Goal: Transaction & Acquisition: Purchase product/service

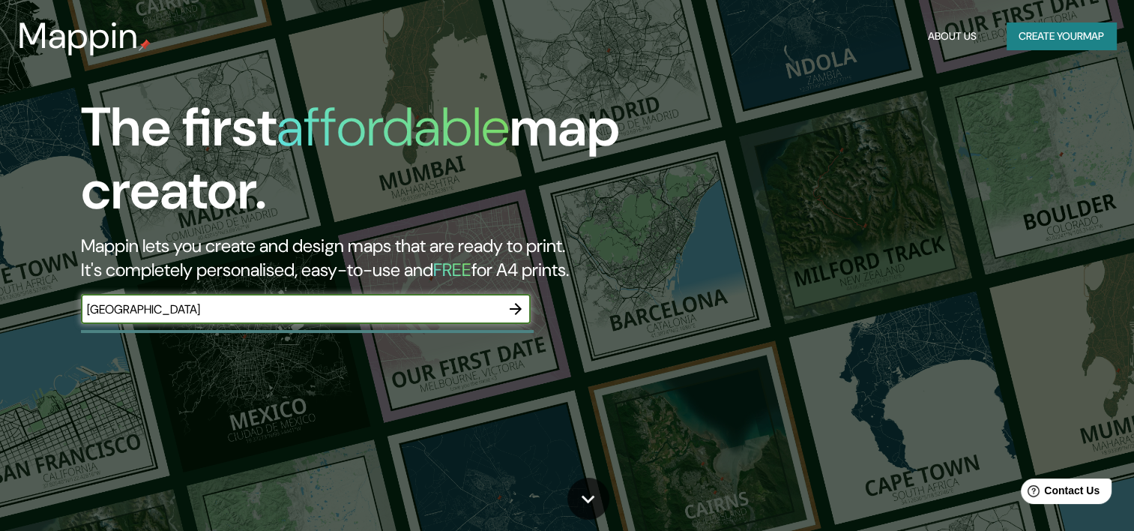
type input "madrid"
click at [513, 300] on icon "button" at bounding box center [516, 309] width 18 height 18
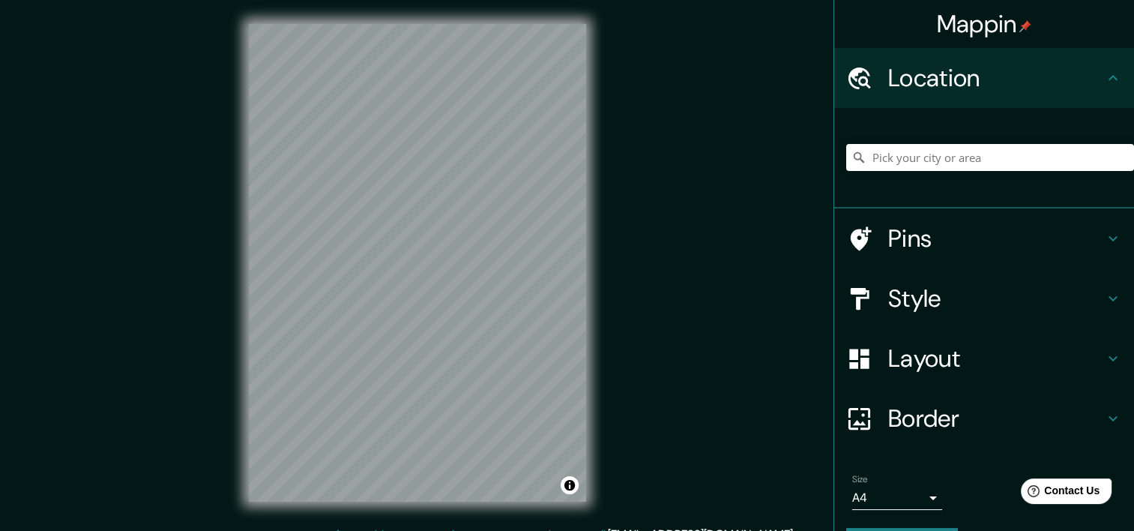
click at [700, 240] on div "Mappin Location Pins Style Layout Border Choose a border. Hint : you can make l…" at bounding box center [567, 274] width 1134 height 549
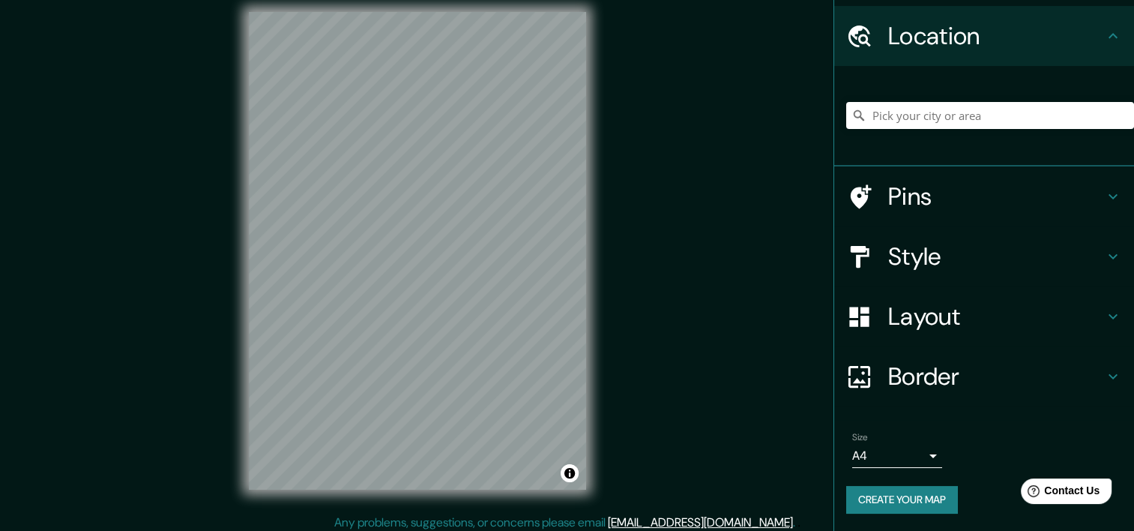
scroll to position [19, 0]
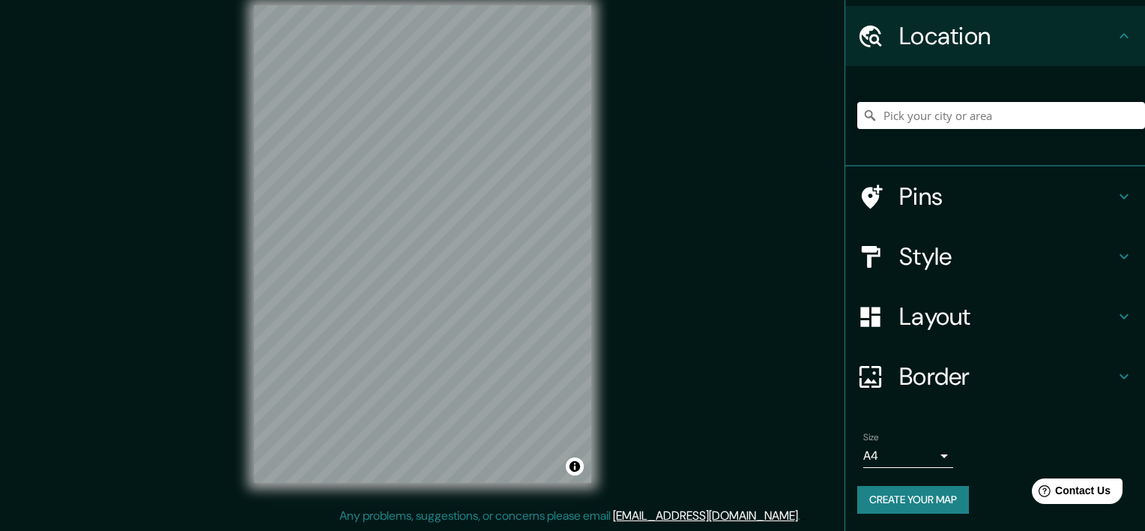
click at [910, 443] on body "Mappin Location Pins Style Layout Border Choose a border. Hint : you can make l…" at bounding box center [572, 246] width 1145 height 531
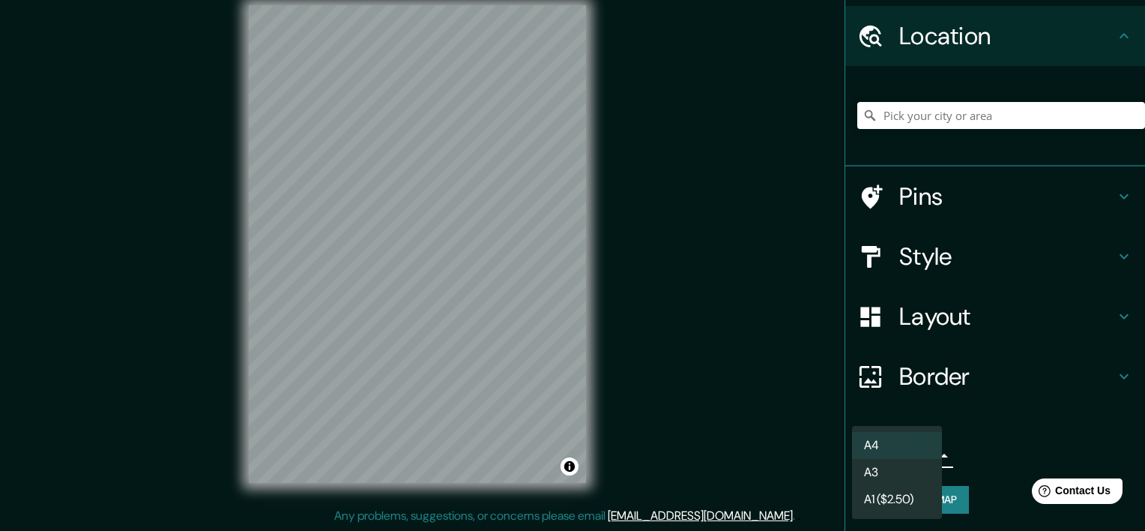
click at [910, 449] on li "A4" at bounding box center [897, 445] width 90 height 27
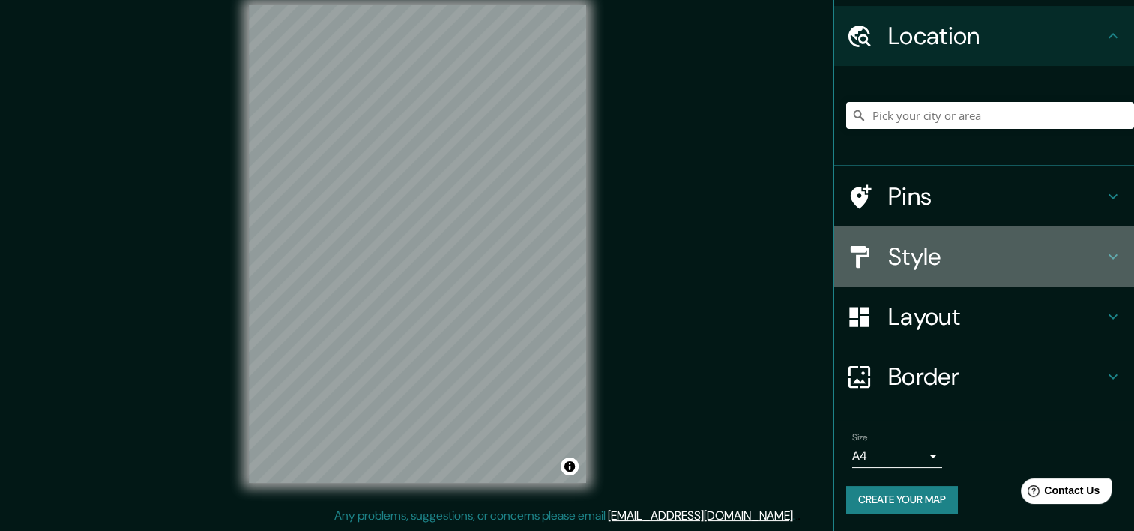
click at [946, 258] on h4 "Style" at bounding box center [996, 256] width 216 height 30
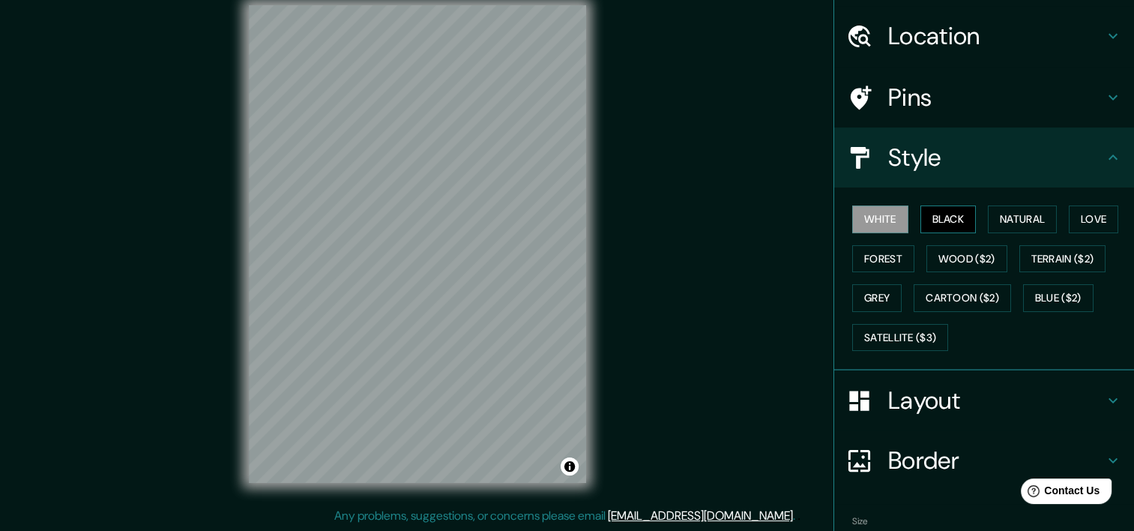
click at [954, 219] on button "Black" at bounding box center [949, 219] width 56 height 28
click at [1032, 210] on button "Natural" at bounding box center [1022, 219] width 69 height 28
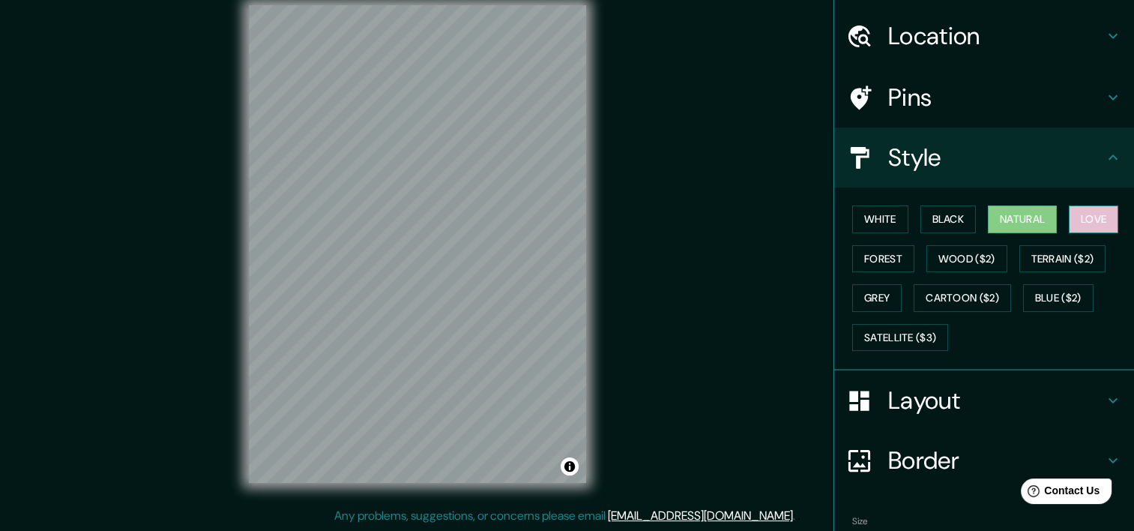
click at [1069, 210] on button "Love" at bounding box center [1093, 219] width 49 height 28
click at [1031, 217] on button "Natural" at bounding box center [1022, 219] width 69 height 28
click at [879, 255] on button "Forest" at bounding box center [883, 259] width 62 height 28
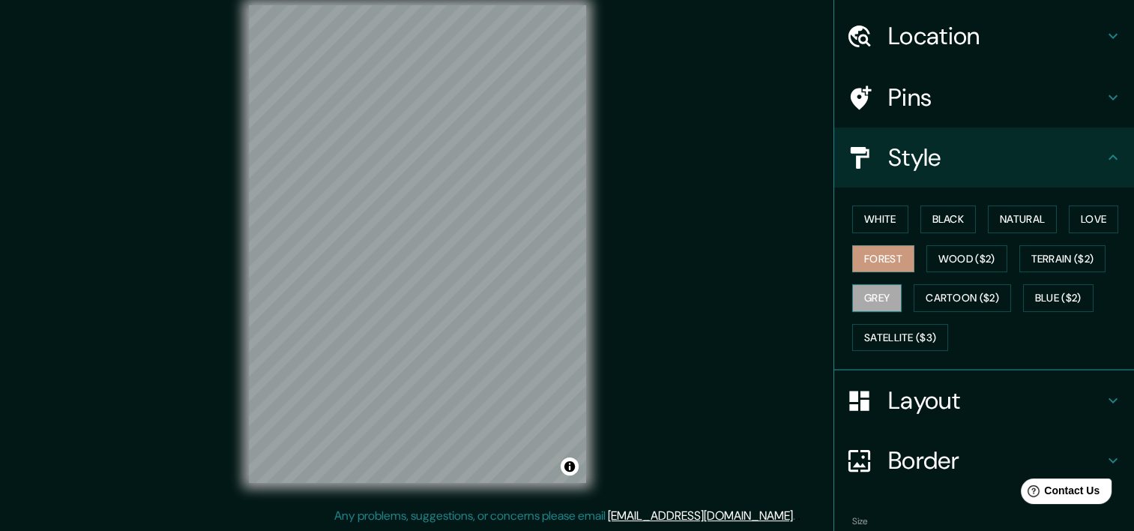
click at [873, 288] on button "Grey" at bounding box center [876, 298] width 49 height 28
click at [1026, 215] on button "Natural" at bounding box center [1022, 219] width 69 height 28
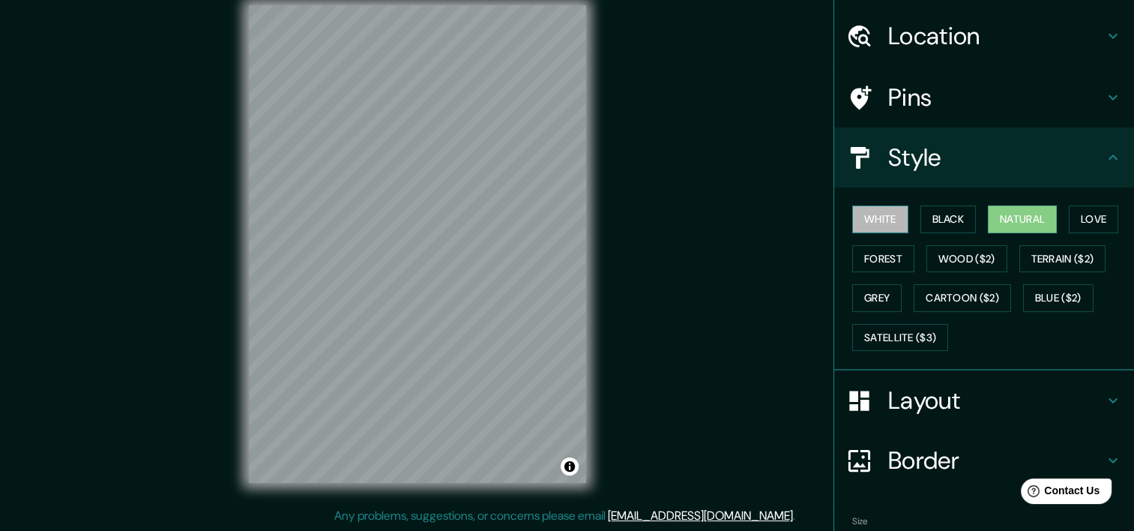
click at [885, 215] on button "White" at bounding box center [880, 219] width 56 height 28
click at [925, 214] on button "Black" at bounding box center [949, 219] width 56 height 28
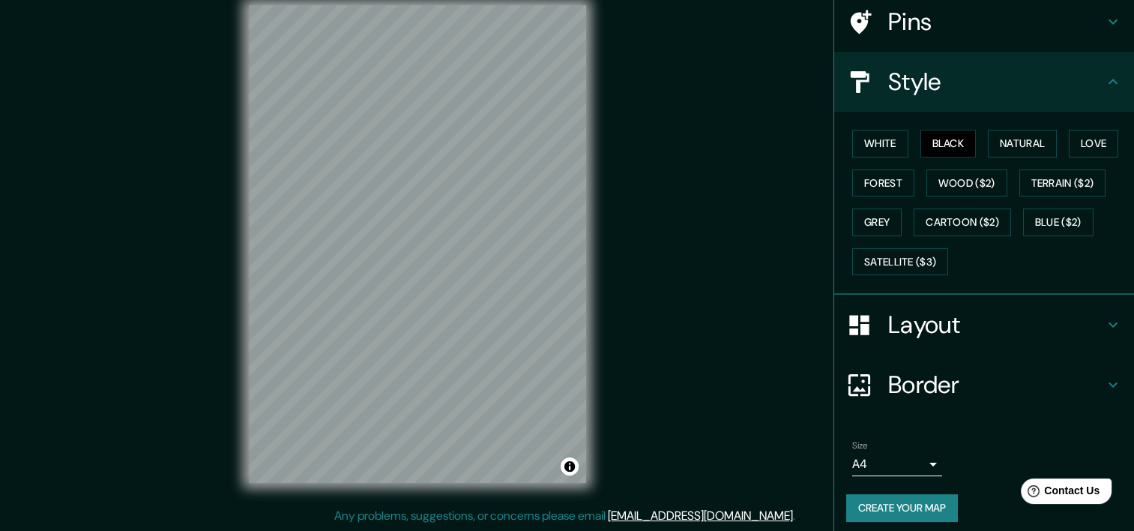
scroll to position [124, 0]
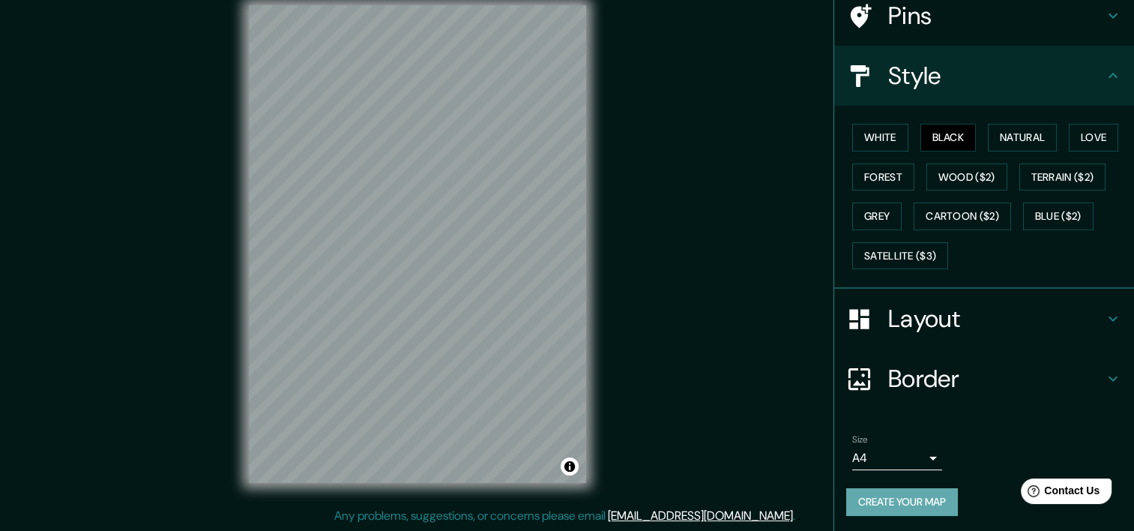
click at [877, 491] on button "Create your map" at bounding box center [902, 502] width 112 height 28
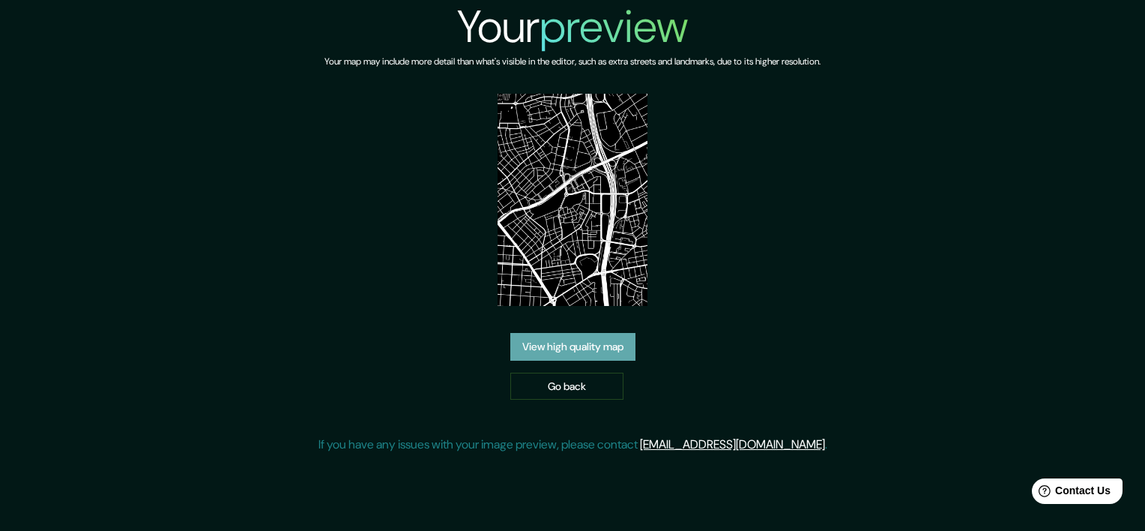
click at [591, 339] on link "View high quality map" at bounding box center [572, 347] width 125 height 28
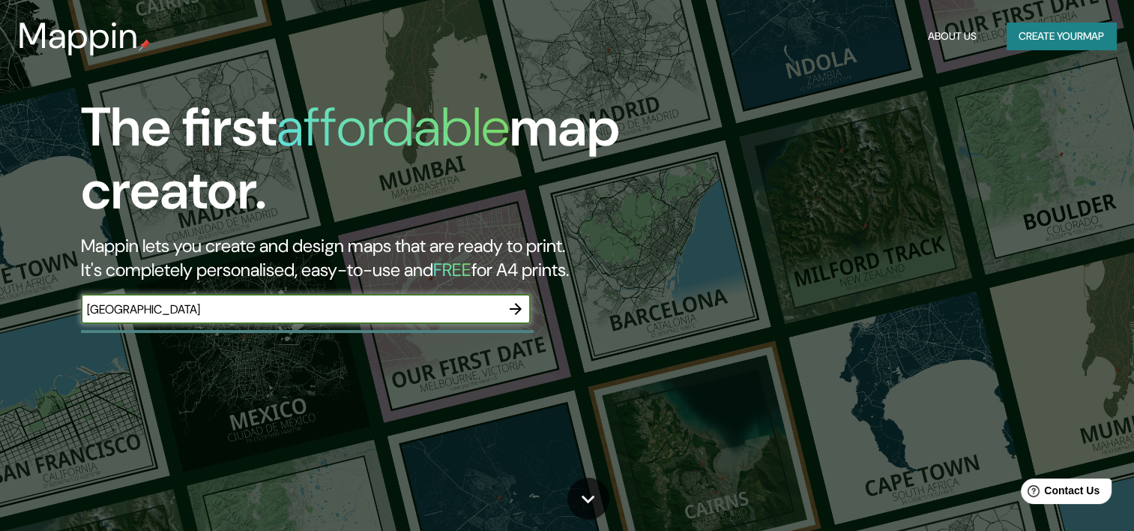
type input "madrid"
click at [515, 309] on icon "button" at bounding box center [516, 309] width 12 height 12
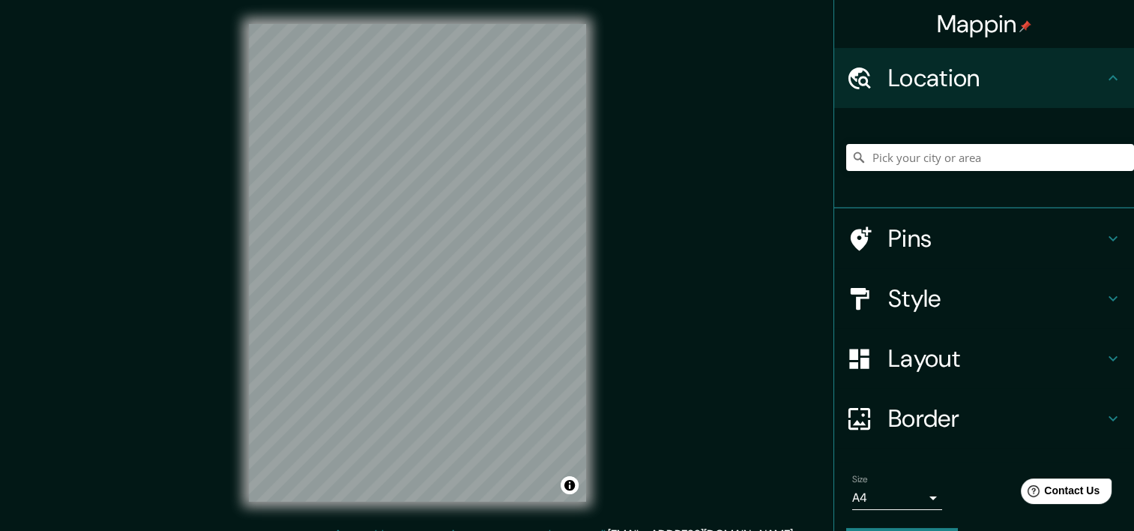
drag, startPoint x: 117, startPoint y: 142, endPoint x: 207, endPoint y: 214, distance: 115.2
click at [207, 214] on div "Mappin Location Pins Style Layout Border Choose a border. Hint : you can make l…" at bounding box center [567, 274] width 1134 height 549
click at [942, 245] on h4 "Pins" at bounding box center [996, 238] width 216 height 30
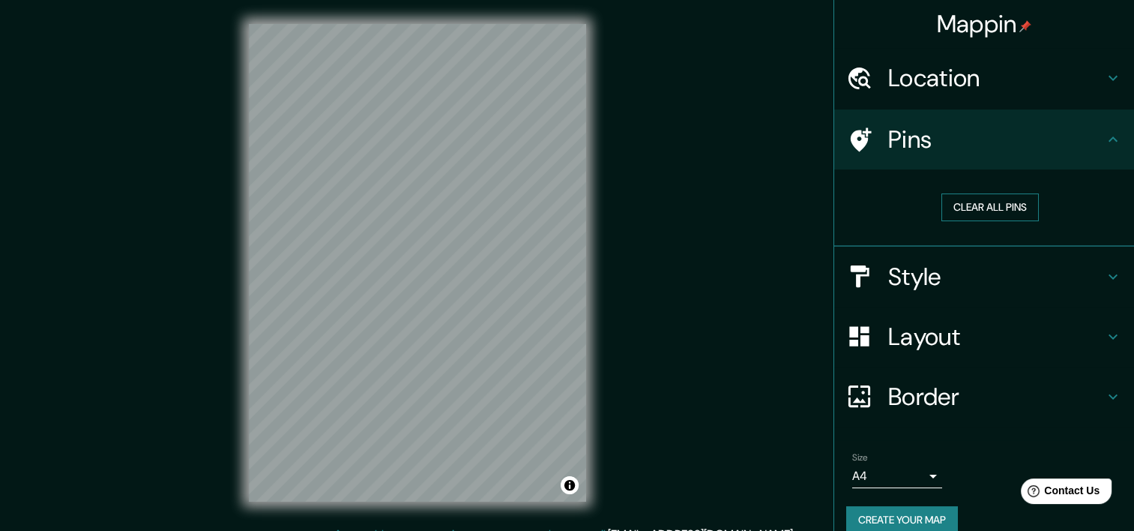
click at [957, 211] on button "Clear all pins" at bounding box center [990, 207] width 97 height 28
click at [1065, 146] on h4 "Pins" at bounding box center [996, 139] width 216 height 30
click at [961, 273] on h4 "Style" at bounding box center [996, 277] width 216 height 30
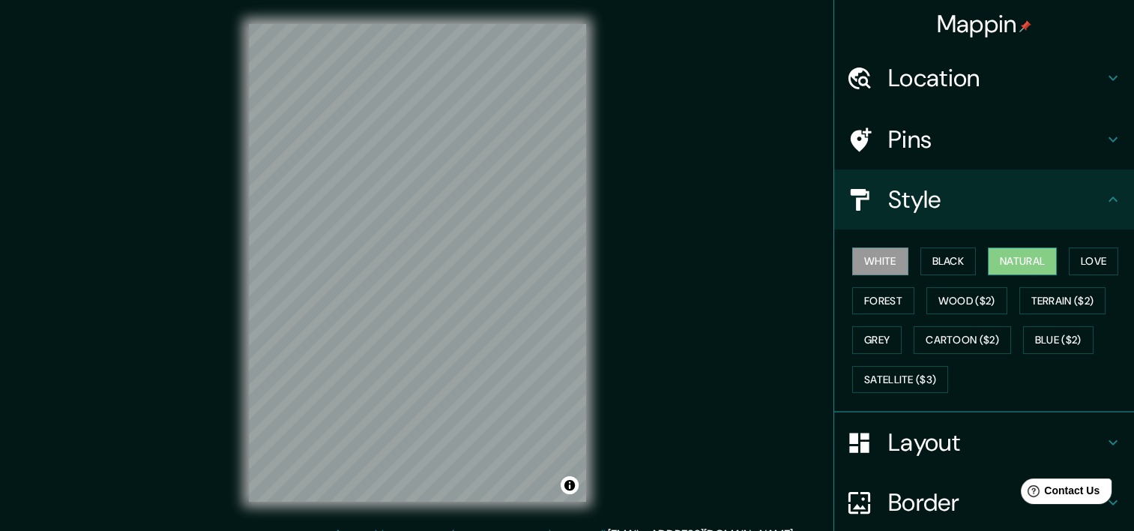
click at [999, 264] on button "Natural" at bounding box center [1022, 261] width 69 height 28
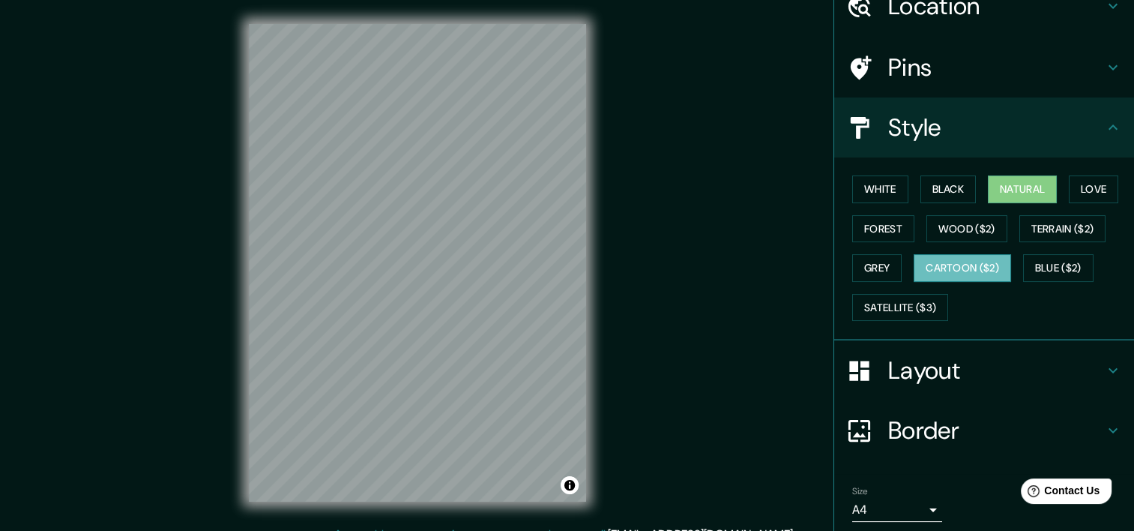
scroll to position [124, 0]
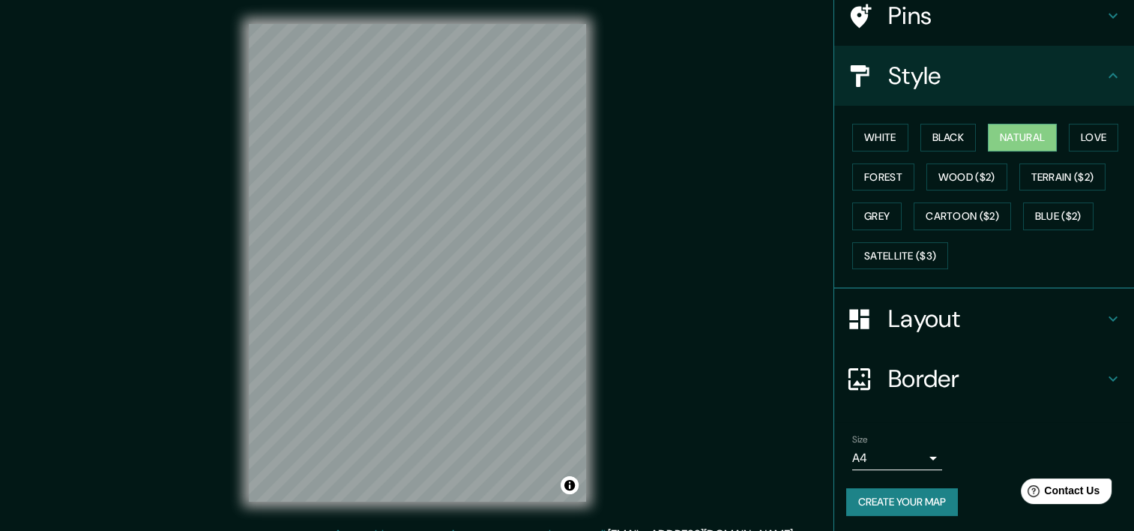
click at [886, 501] on button "Create your map" at bounding box center [902, 502] width 112 height 28
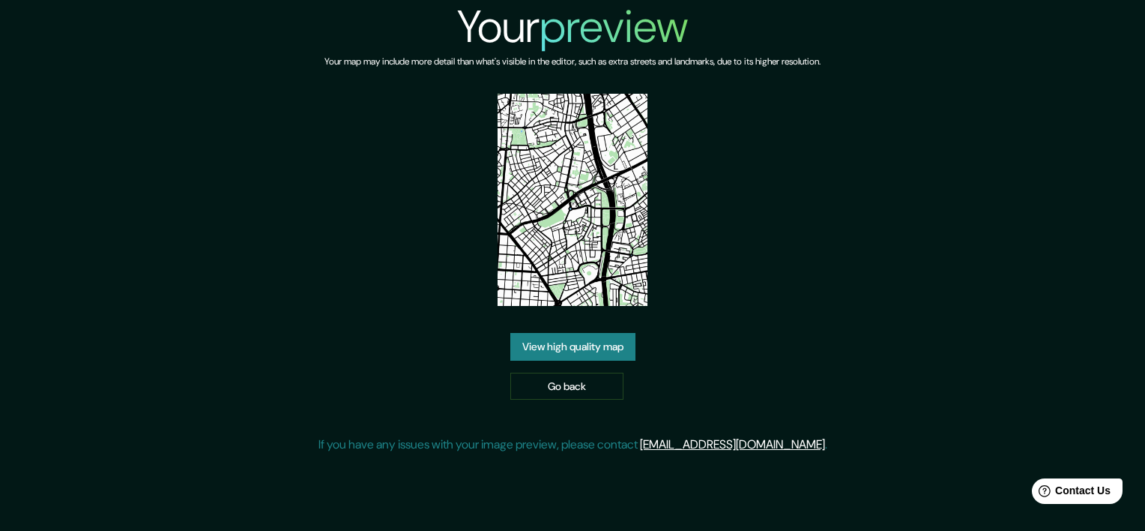
click at [569, 347] on link "View high quality map" at bounding box center [572, 347] width 125 height 28
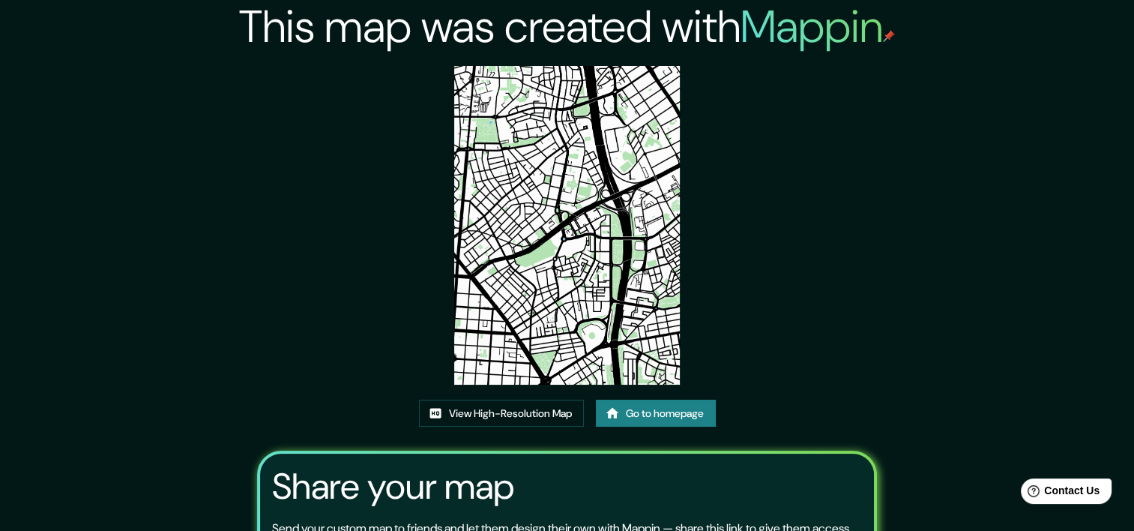
click at [1062, 241] on div "This map was created with Mappin View High-Resolution Map Go to homepage Share …" at bounding box center [567, 337] width 1134 height 675
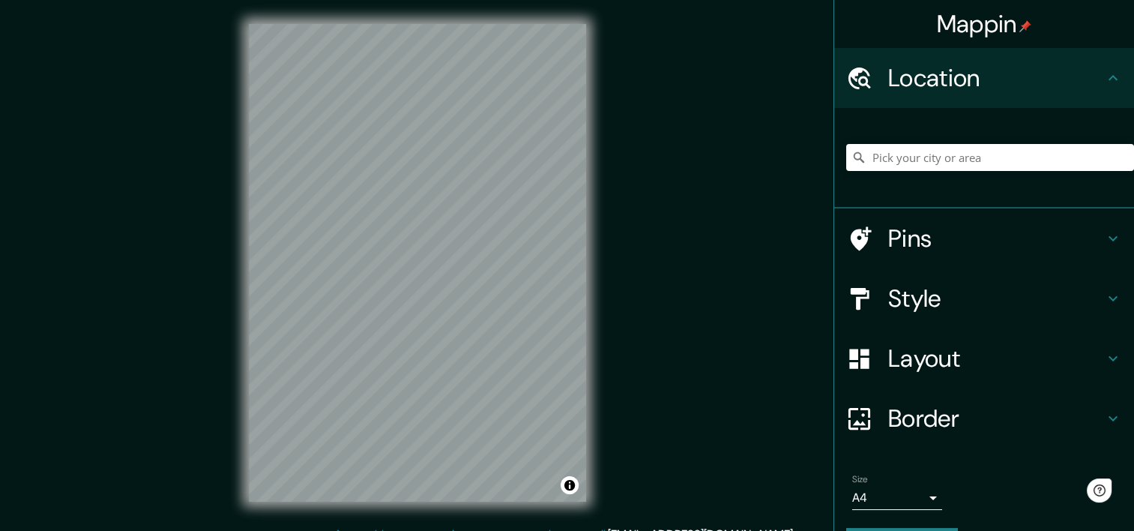
click at [589, 375] on div "© Mapbox © OpenStreetMap Improve this map" at bounding box center [417, 262] width 385 height 525
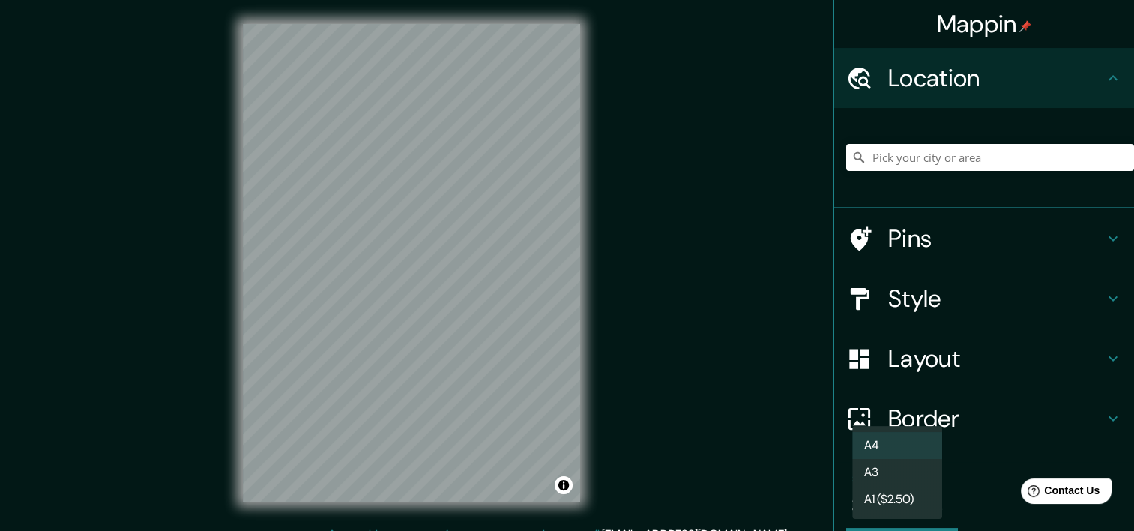
click at [915, 498] on body "Mappin Location Pins Style Layout Border Choose a border. Hint : you can make l…" at bounding box center [567, 265] width 1134 height 531
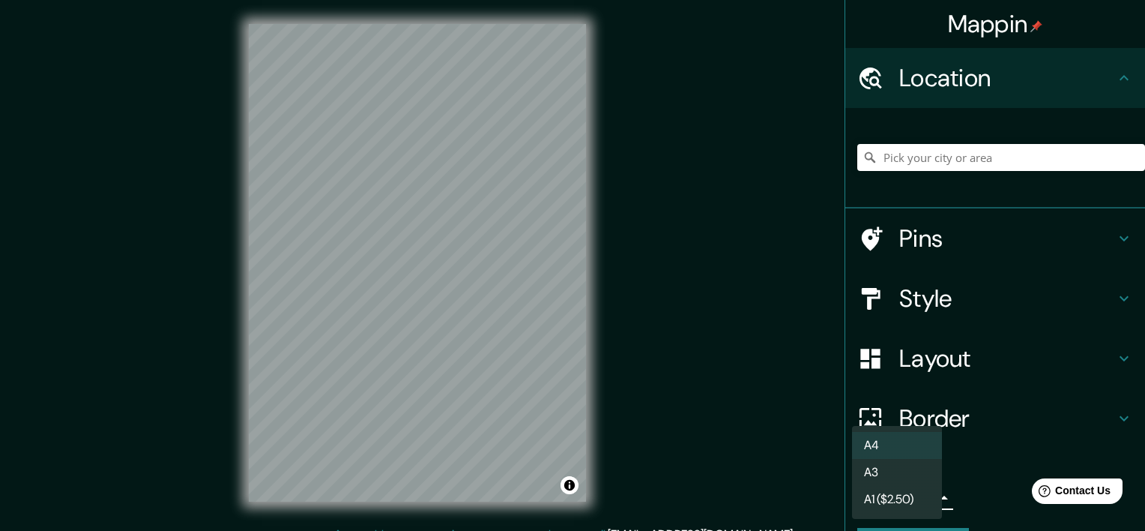
click at [1014, 503] on html "Help Contact Us" at bounding box center [1070, 487] width 117 height 31
click at [922, 478] on li "A3" at bounding box center [897, 472] width 90 height 27
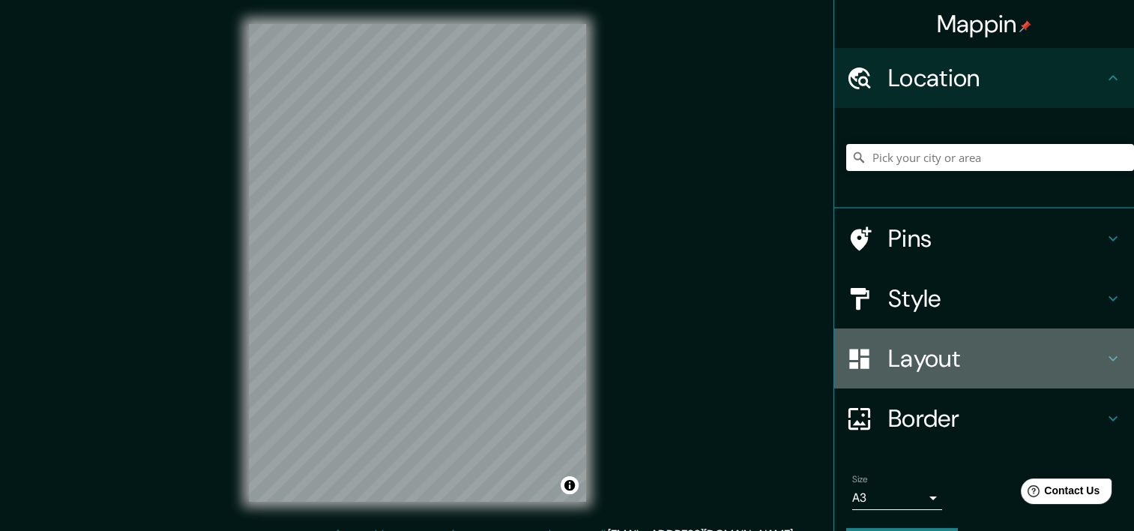
click at [891, 343] on h4 "Layout" at bounding box center [996, 358] width 216 height 30
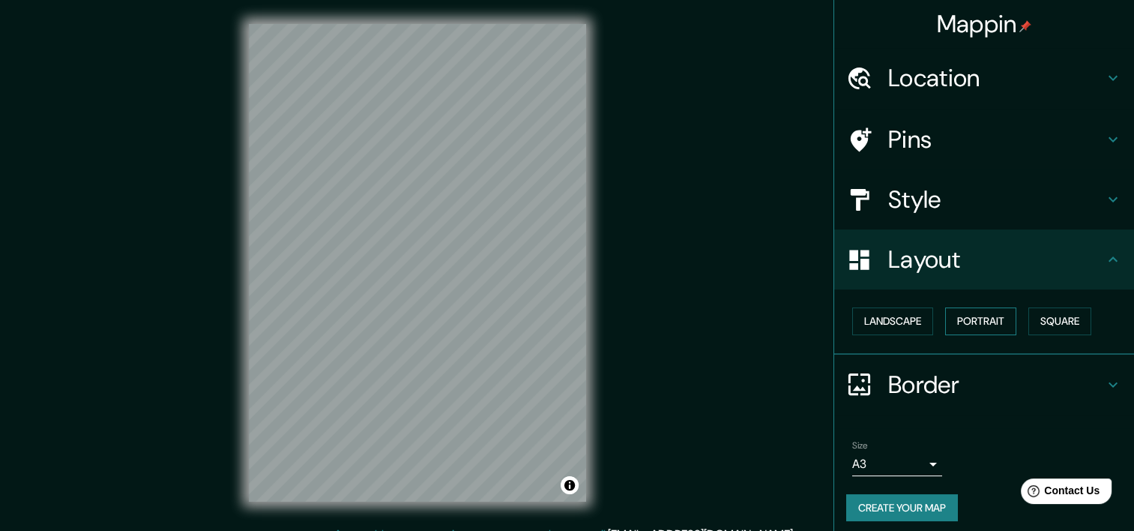
click at [987, 318] on button "Portrait" at bounding box center [980, 321] width 71 height 28
click at [903, 317] on button "Landscape" at bounding box center [892, 321] width 81 height 28
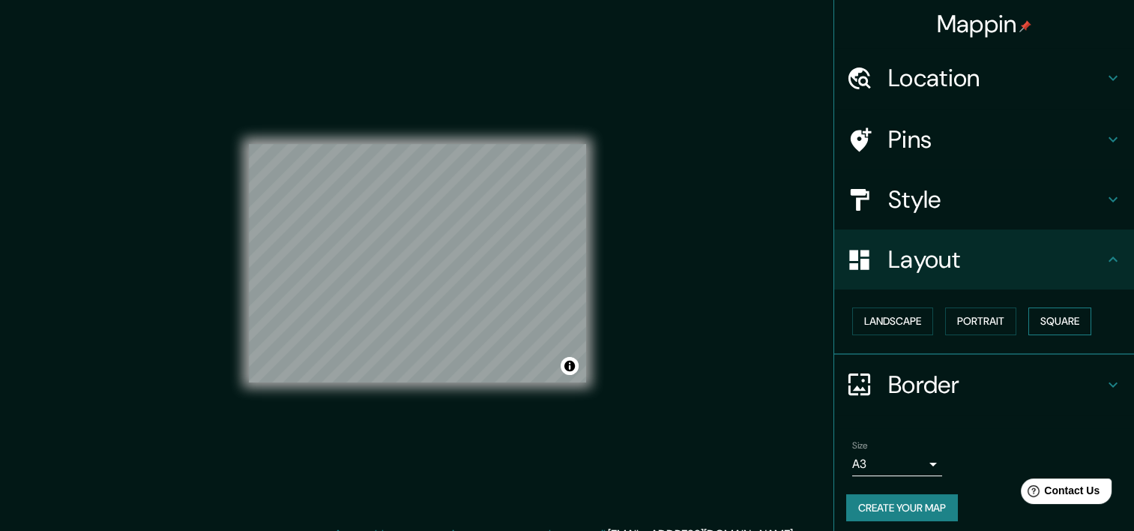
click at [1048, 324] on button "Square" at bounding box center [1059, 321] width 63 height 28
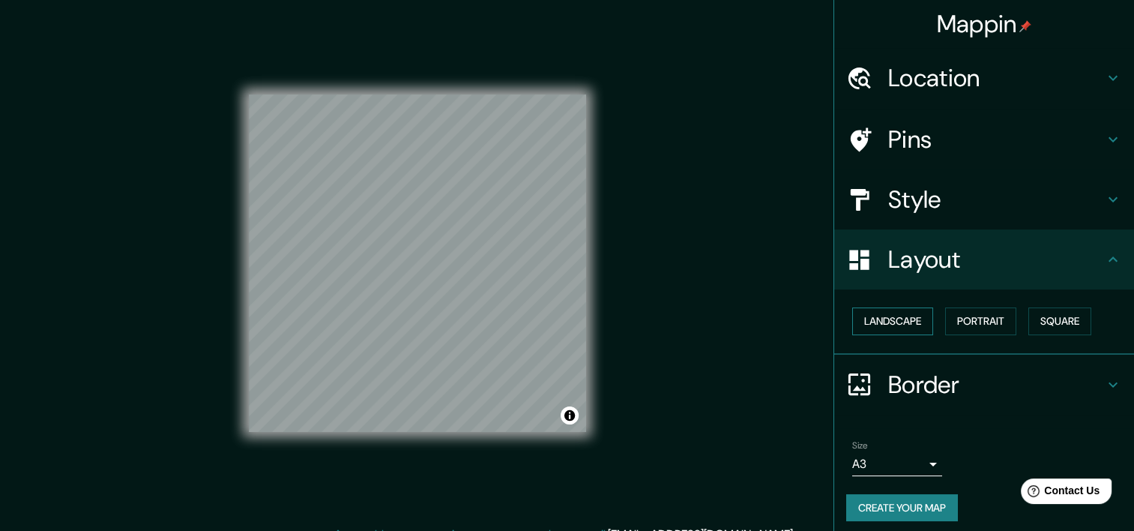
click at [877, 320] on button "Landscape" at bounding box center [892, 321] width 81 height 28
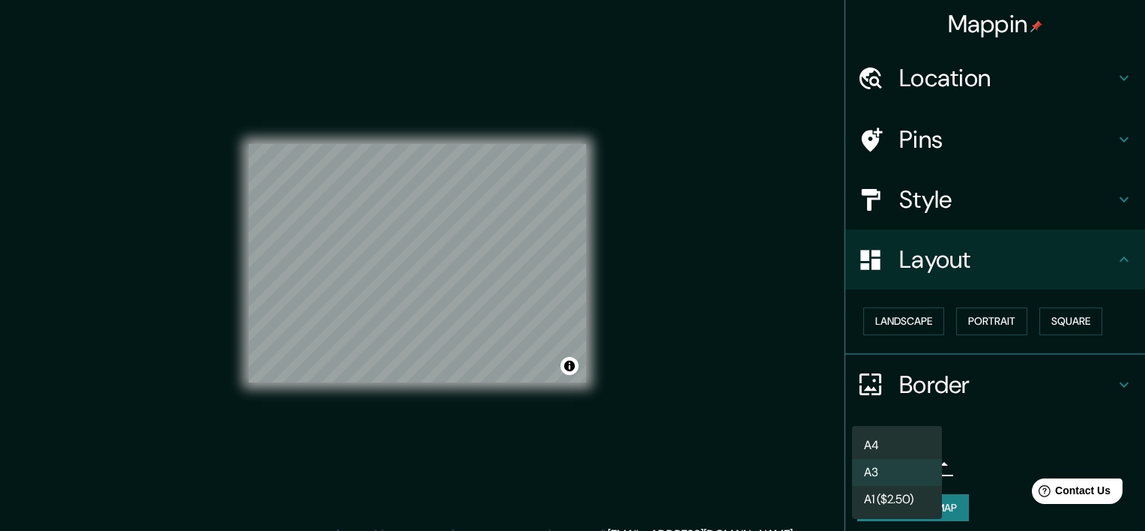
click at [913, 453] on body "Mappin Location Pins Style Layout Landscape Portrait Square Border Choose a bor…" at bounding box center [572, 265] width 1145 height 531
click at [910, 447] on li "A4" at bounding box center [897, 445] width 90 height 27
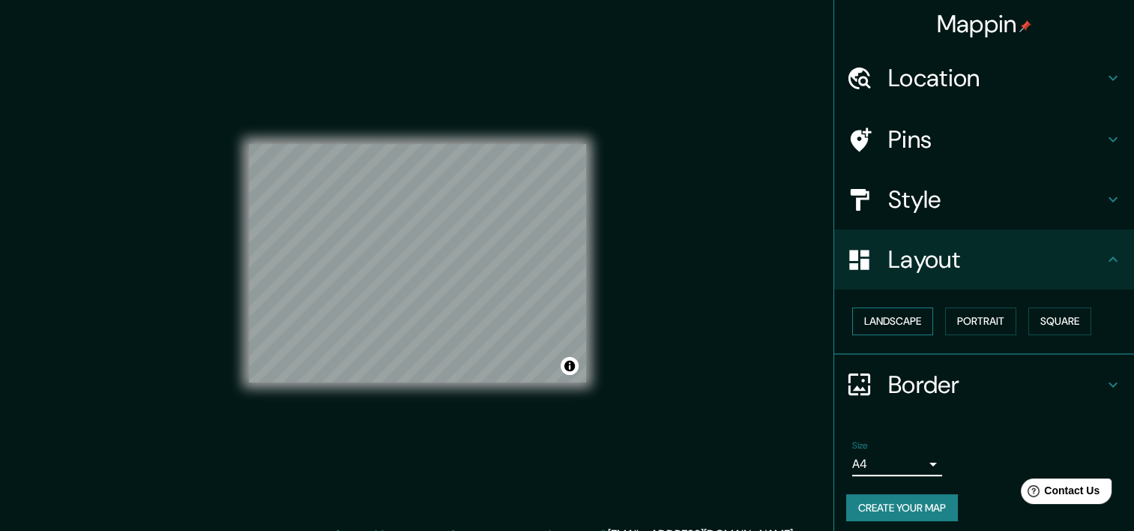
click at [924, 321] on button "Landscape" at bounding box center [892, 321] width 81 height 28
click at [967, 321] on button "Portrait" at bounding box center [980, 321] width 71 height 28
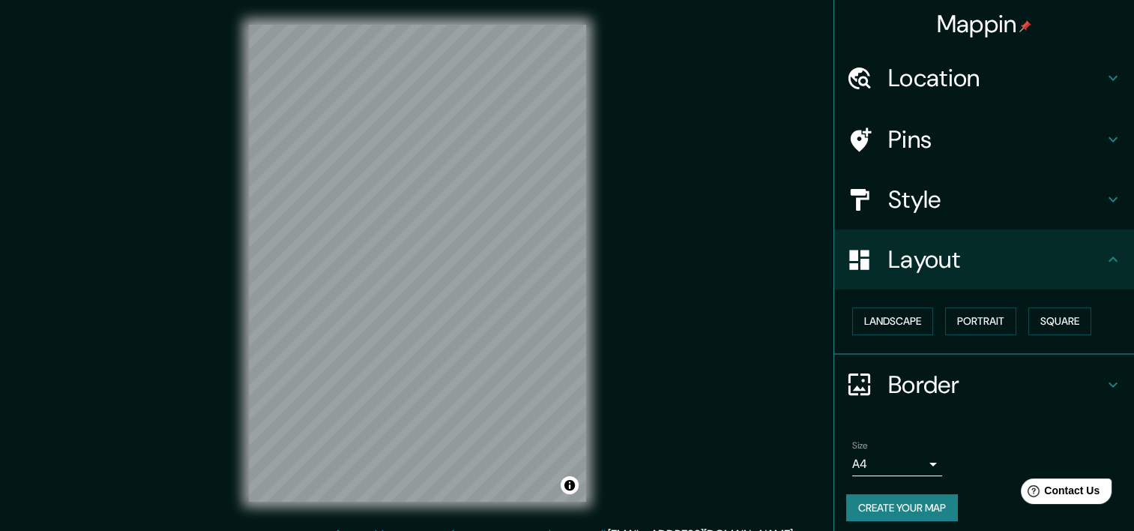
click at [302, 220] on div "Mappin Location Pins Style Layout Landscape Portrait Square Border Choose a bor…" at bounding box center [567, 274] width 1134 height 549
drag, startPoint x: 196, startPoint y: 292, endPoint x: 616, endPoint y: 89, distance: 466.0
click at [603, 72] on div "© Mapbox © OpenStreetMap Improve this map" at bounding box center [417, 262] width 385 height 525
